Goal: Transaction & Acquisition: Purchase product/service

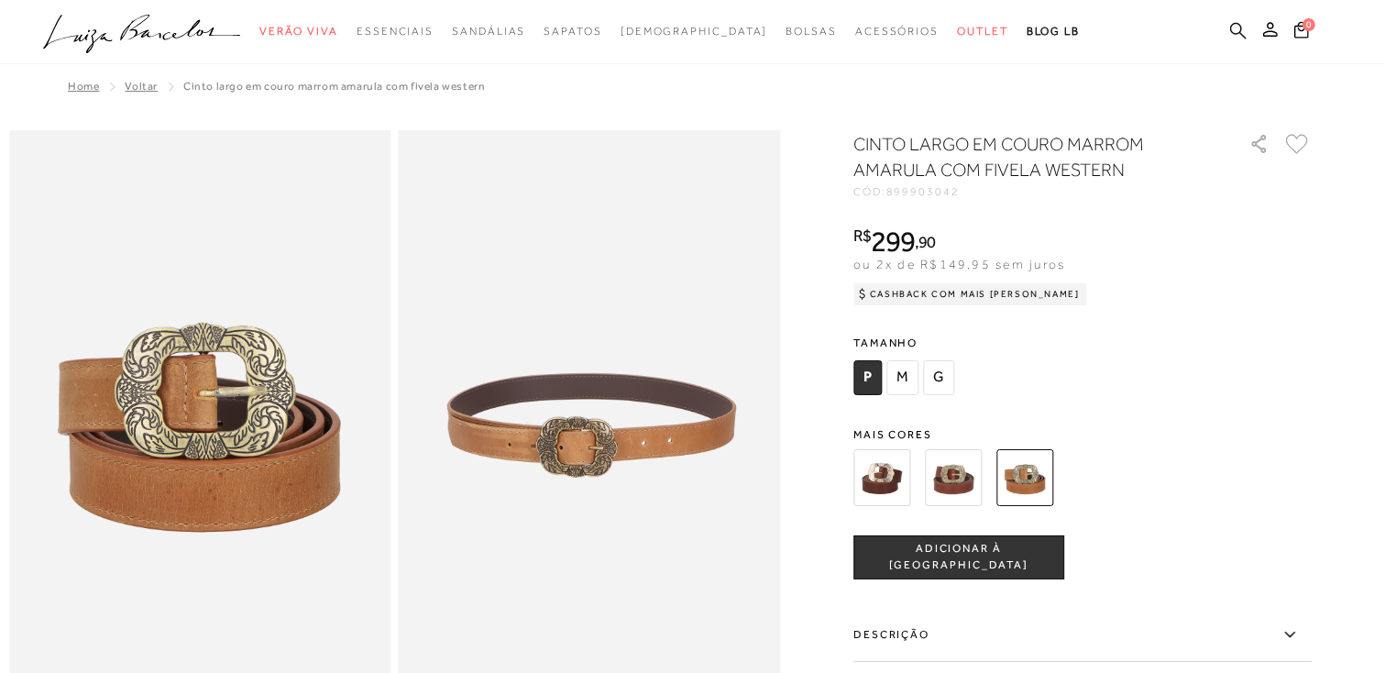
click at [1233, 28] on icon at bounding box center [1238, 30] width 17 height 17
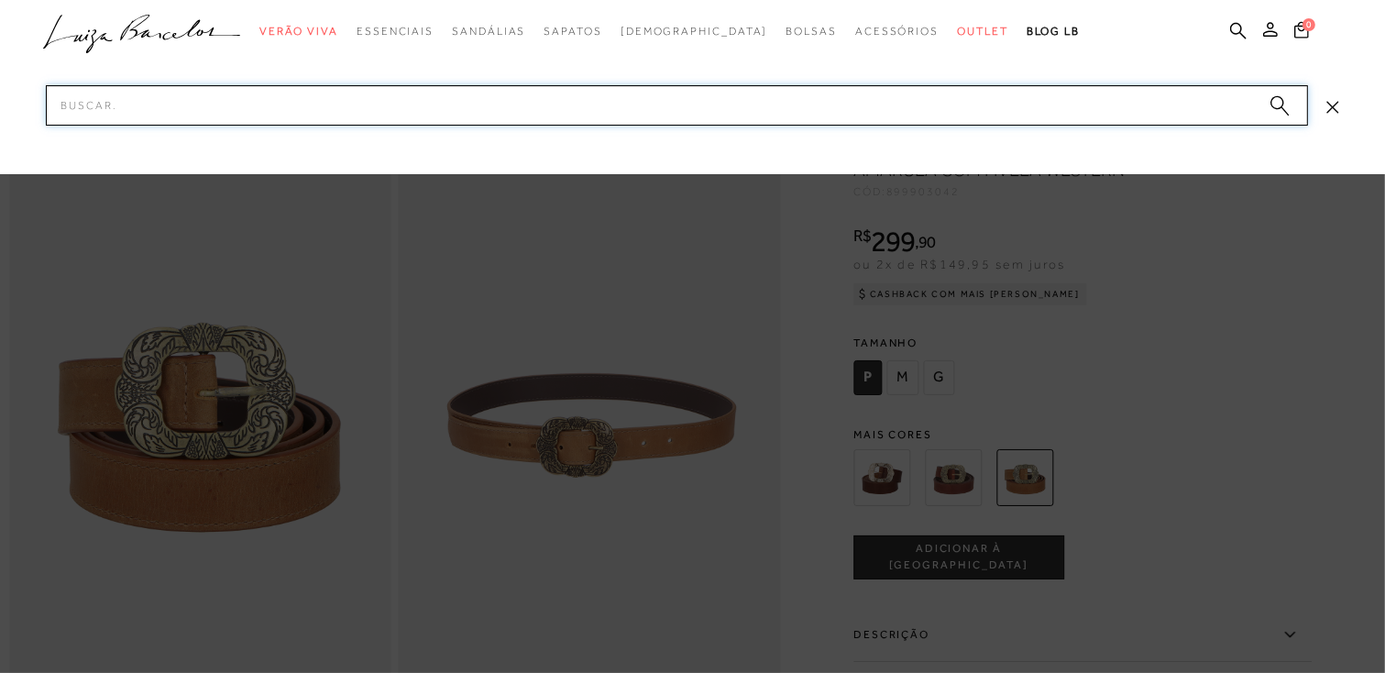
click at [1104, 106] on input "Pesquisar" at bounding box center [677, 105] width 1262 height 40
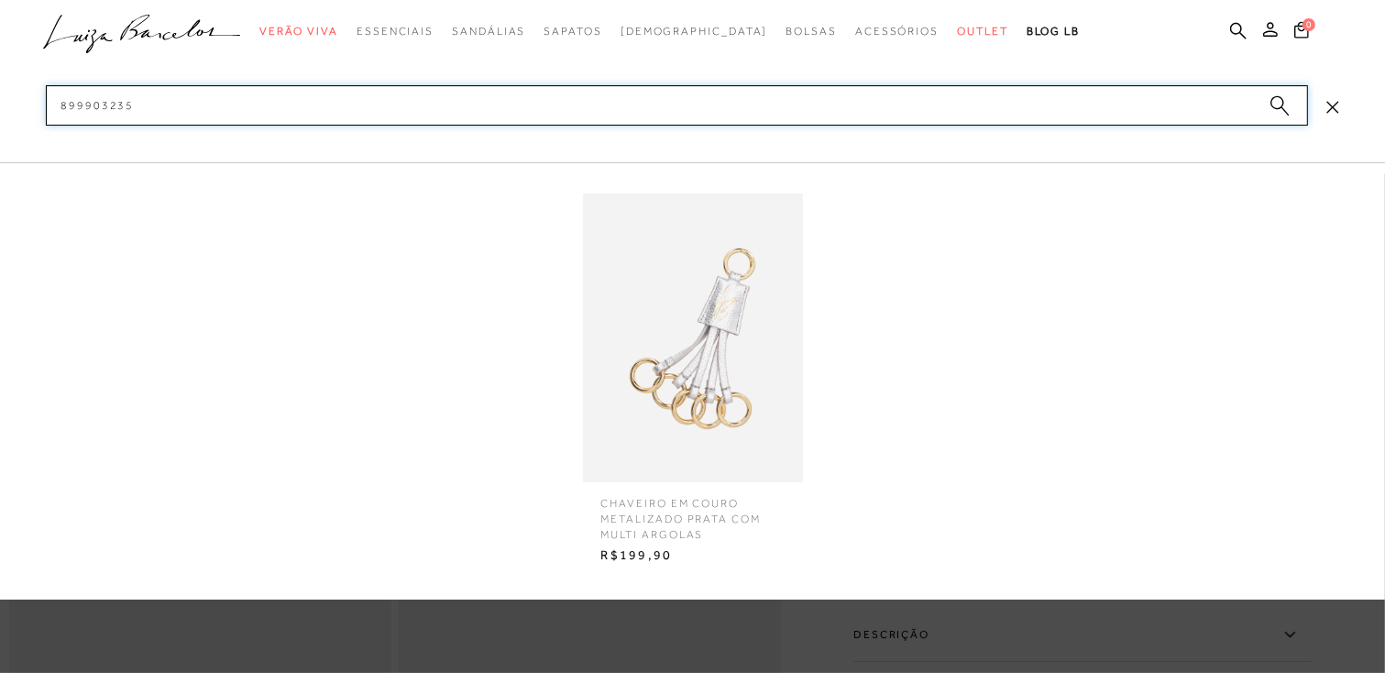
type input "899903235"
click at [763, 358] on img at bounding box center [693, 337] width 220 height 289
